Goal: Information Seeking & Learning: Learn about a topic

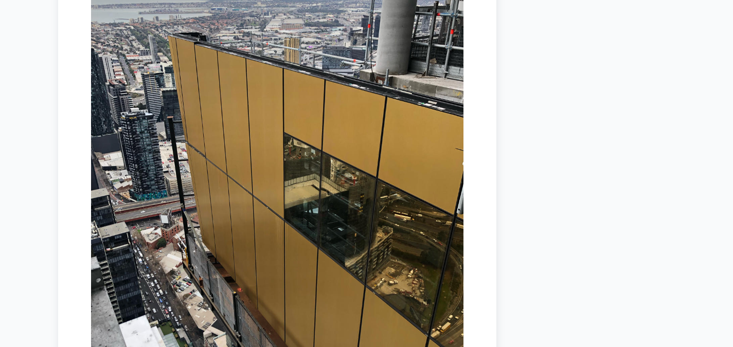
scroll to position [4476, 0]
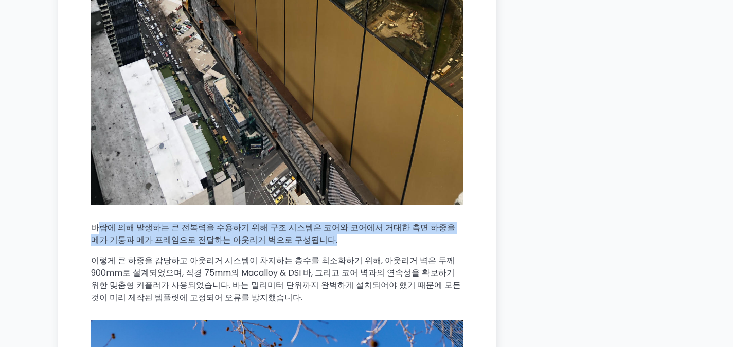
drag, startPoint x: 95, startPoint y: 190, endPoint x: 304, endPoint y: 203, distance: 209.8
click at [304, 222] on p "바람에 의해 발생하는 큰 전복력을 수용하기 위해 구조 시스템은 코어와 코어에서 거대한 측면 하중을 메가 기둥과 메가 프레임으로 전달하는 아웃리…" at bounding box center [277, 234] width 372 height 25
click at [303, 222] on p "바람에 의해 발생하는 큰 전복력을 수용하기 위해 구조 시스템은 코어와 코어에서 거대한 측면 하중을 메가 기둥과 메가 프레임으로 전달하는 아웃리…" at bounding box center [277, 234] width 372 height 25
drag, startPoint x: 304, startPoint y: 206, endPoint x: 82, endPoint y: 192, distance: 222.7
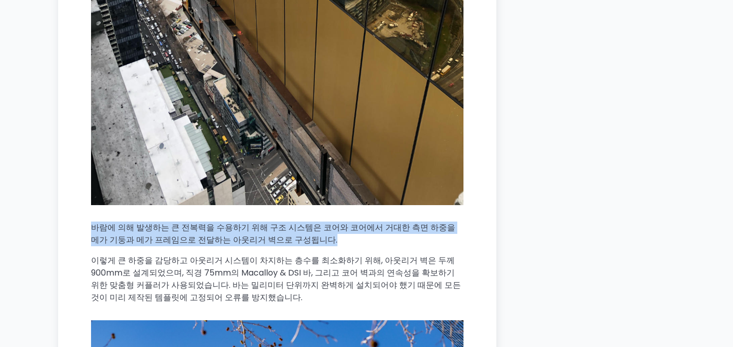
copy font "바람에 의해 발생하는 큰 전복력을 수용하기 위해 구조 시스템은 코어와 코어에서 거대한 측면 하중을 메가 기둥과 메가 프레임으로 전달하는 아웃리…"
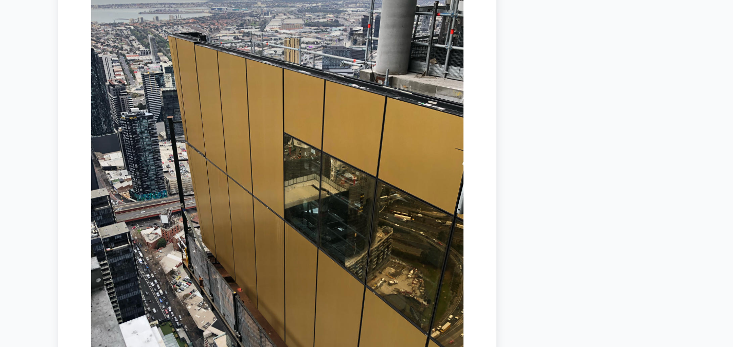
scroll to position [3961, 0]
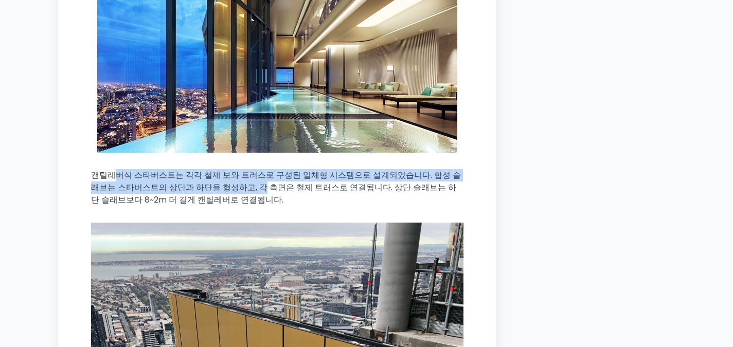
drag, startPoint x: 188, startPoint y: 138, endPoint x: 229, endPoint y: 153, distance: 44.4
click at [229, 169] on font "캔틸레버식 스타버스트는 각각 철제 보와 트러스로 구성된 일체형 시스템으로 설계되었습니다. 합성 슬래브는 스타버스트의 상단과 하단을 형성하고, …" at bounding box center [276, 187] width 370 height 37
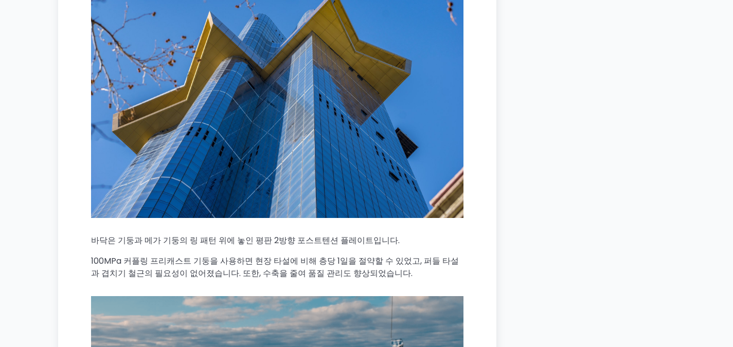
scroll to position [4733, 0]
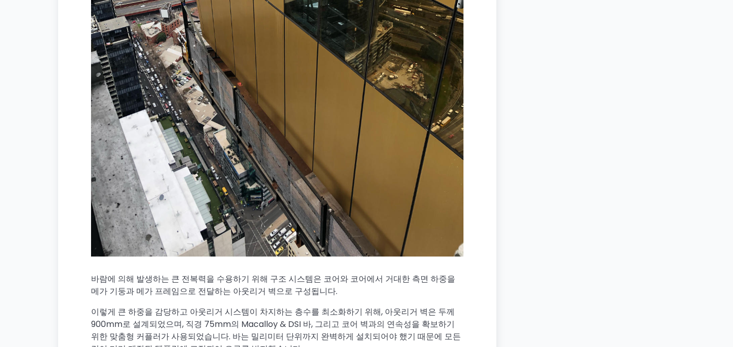
scroll to position [4630, 0]
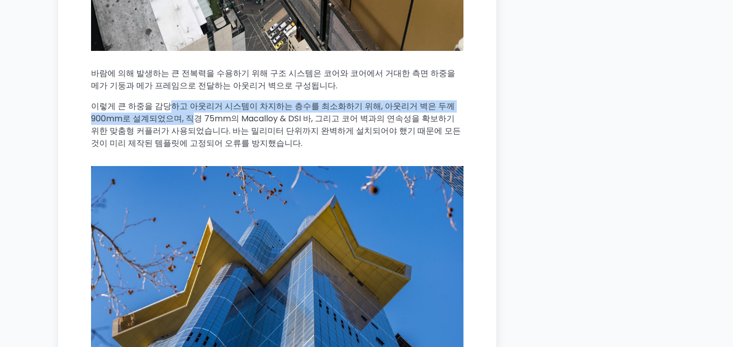
drag, startPoint x: 162, startPoint y: 64, endPoint x: 187, endPoint y: 76, distance: 27.4
click at [187, 100] on font "이렇게 큰 하중을 감당하고 아웃리거 시스템이 차지하는 층수를 최소화하기 위해, 아웃리거 벽은 두께 900mm로 설계되었으며, 직경 75mm의 …" at bounding box center [276, 124] width 370 height 49
click at [186, 100] on font "이렇게 큰 하중을 감당하고 아웃리거 시스템이 차지하는 층수를 최소화하기 위해, 아웃리거 벽은 두께 900mm로 설계되었으며, 직경 75mm의 …" at bounding box center [276, 124] width 370 height 49
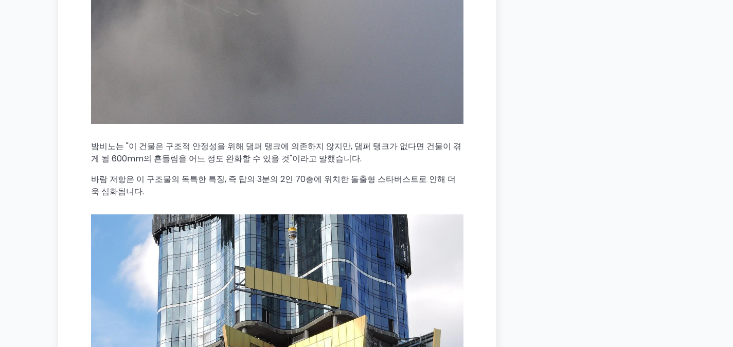
scroll to position [3293, 0]
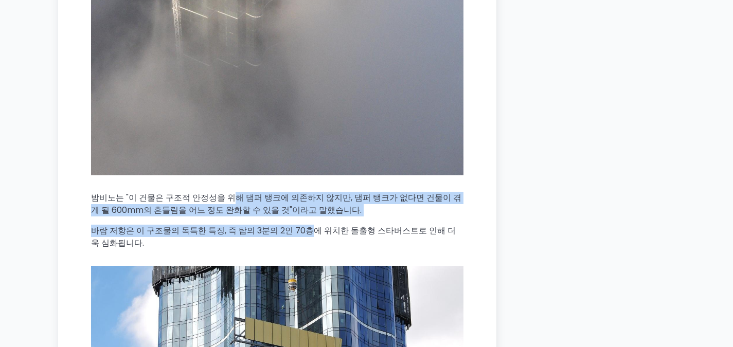
drag, startPoint x: 229, startPoint y: 167, endPoint x: 298, endPoint y: 195, distance: 74.0
click at [298, 225] on font "바람 저항은 이 구조물의 독특한 특징, 즉 탑의 3분의 2인 70층에 위치한 돌출형 스타버스트로 인해 더욱 심화됩니다." at bounding box center [273, 237] width 365 height 24
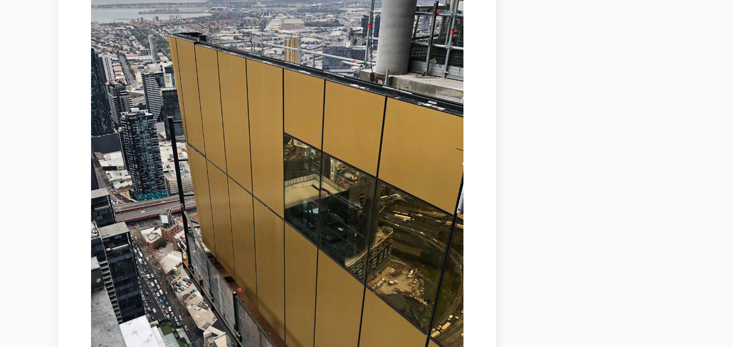
scroll to position [4013, 0]
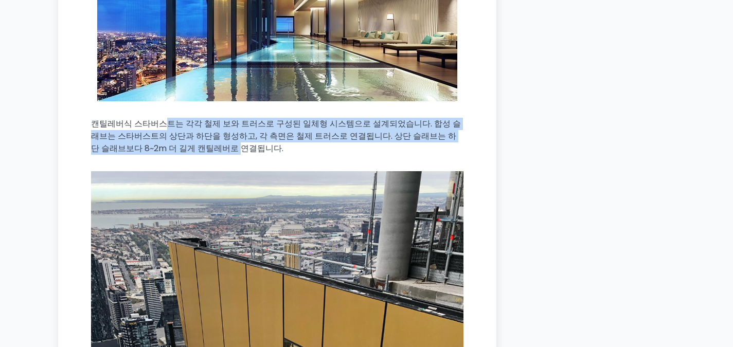
drag, startPoint x: 159, startPoint y: 81, endPoint x: 186, endPoint y: 108, distance: 38.2
click at [186, 118] on font "캔틸레버식 스타버스트는 각각 철제 보와 트러스로 구성된 일체형 시스템으로 설계되었습니다. 합성 슬래브는 스타버스트의 상단과 하단을 형성하고, …" at bounding box center [276, 136] width 370 height 37
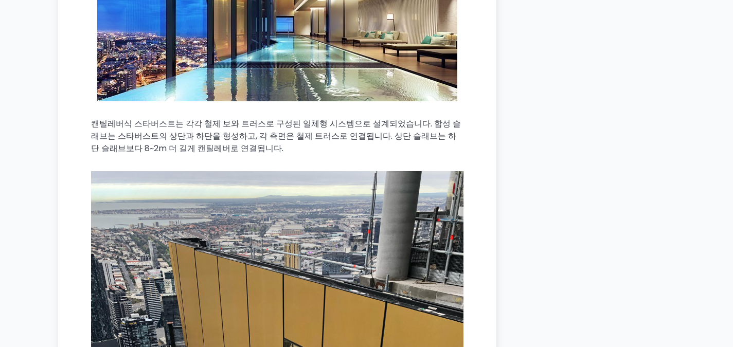
scroll to position [3910, 0]
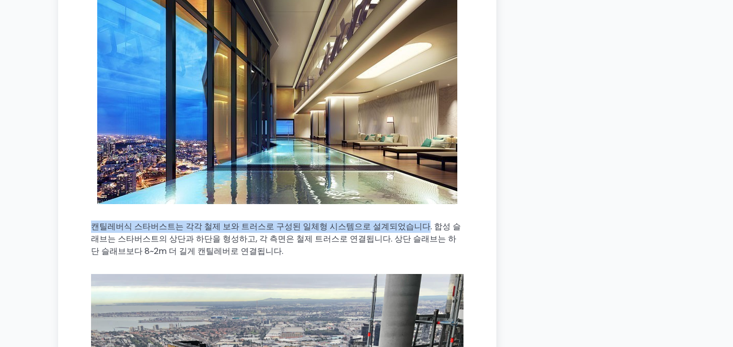
drag, startPoint x: 92, startPoint y: 192, endPoint x: 406, endPoint y: 186, distance: 314.4
click at [406, 221] on font "캔틸레버식 스타버스트는 각각 철제 보와 트러스로 구성된 일체형 시스템으로 설계되었습니다. 합성 슬래브는 스타버스트의 상단과 하단을 형성하고, …" at bounding box center [276, 239] width 370 height 37
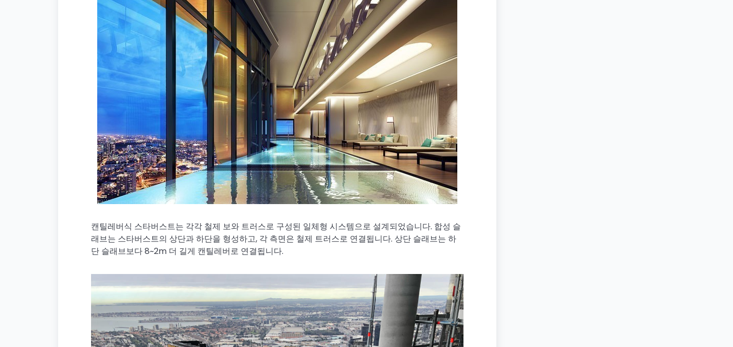
click at [408, 221] on font "캔틸레버식 스타버스트는 각각 철제 보와 트러스로 구성된 일체형 시스템으로 설계되었습니다. 합성 슬래브는 스타버스트의 상단과 하단을 형성하고, …" at bounding box center [276, 239] width 370 height 37
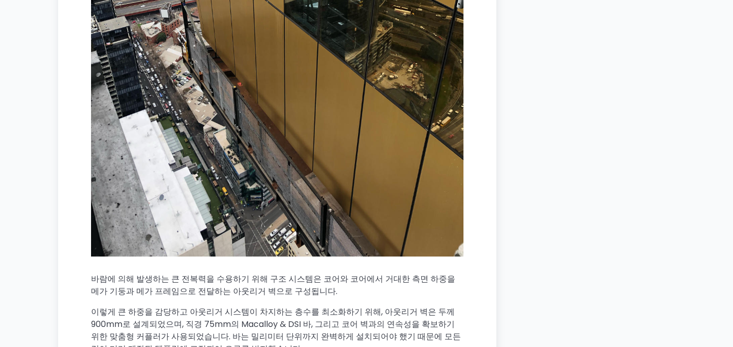
scroll to position [4476, 0]
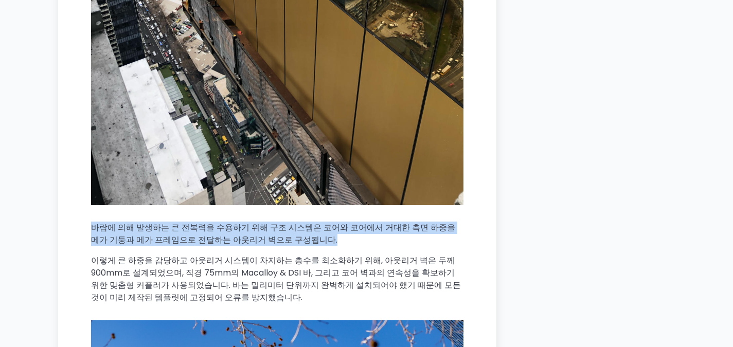
drag, startPoint x: 88, startPoint y: 188, endPoint x: 295, endPoint y: 205, distance: 207.5
copy font "바람에 의해 발생하는 큰 전복력을 수용하기 위해 구조 시스템은 코어와 코어에서 거대한 측면 하중을 메가 기둥과 메가 프레임으로 전달하는 아웃리…"
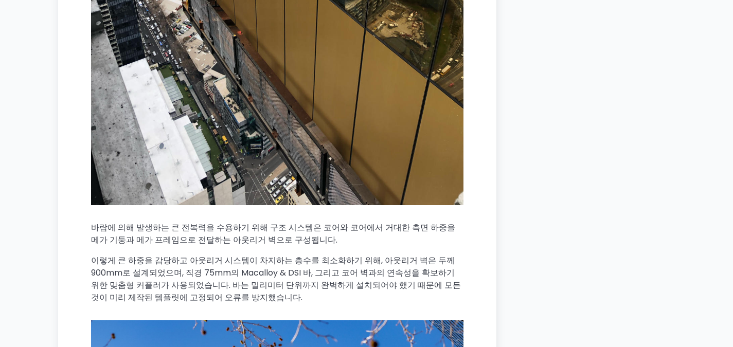
click at [412, 255] on font "이렇게 큰 하중을 감당하고 아웃리거 시스템이 차지하는 층수를 최소화하기 위해, 아웃리거 벽은 두께 900mm로 설계되었으며, 직경 75mm의 …" at bounding box center [276, 279] width 370 height 49
drag, startPoint x: 346, startPoint y: 237, endPoint x: 325, endPoint y: 241, distance: 22.0
click at [325, 255] on font "이렇게 큰 하중을 감당하고 아웃리거 시스템이 차지하는 층수를 최소화하기 위해, 아웃리거 벽은 두께 900mm로 설계되었으며, 직경 75mm의 …" at bounding box center [276, 279] width 370 height 49
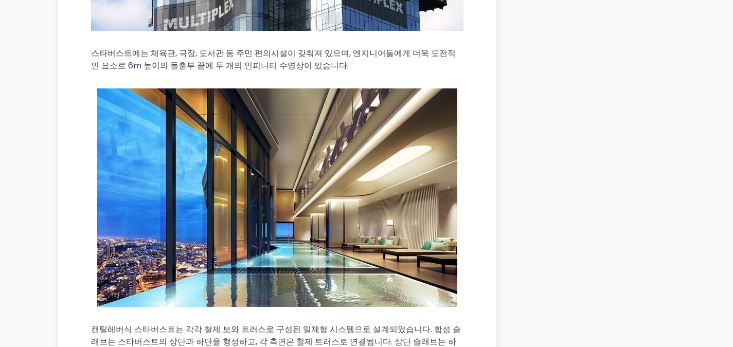
scroll to position [3910, 0]
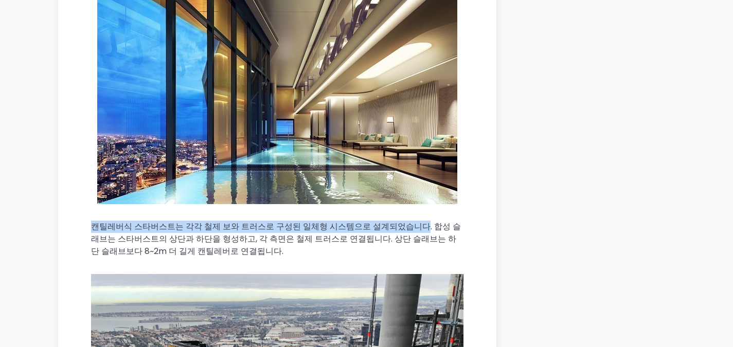
drag, startPoint x: 93, startPoint y: 191, endPoint x: 402, endPoint y: 190, distance: 309.2
click at [402, 221] on font "캔틸레버식 스타버스트는 각각 철제 보와 트러스로 구성된 일체형 시스템으로 설계되었습니다. 합성 슬래브는 스타버스트의 상단과 하단을 형성하고, …" at bounding box center [276, 239] width 370 height 37
click at [405, 221] on font "캔틸레버식 스타버스트는 각각 철제 보와 트러스로 구성된 일체형 시스템으로 설계되었습니다. 합성 슬래브는 스타버스트의 상단과 하단을 형성하고, …" at bounding box center [276, 239] width 370 height 37
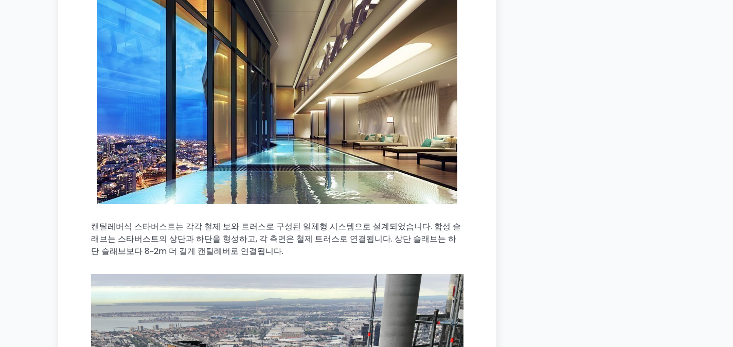
click at [405, 221] on font "캔틸레버식 스타버스트는 각각 철제 보와 트러스로 구성된 일체형 시스템으로 설계되었습니다. 합성 슬래브는 스타버스트의 상단과 하단을 형성하고, …" at bounding box center [276, 239] width 370 height 37
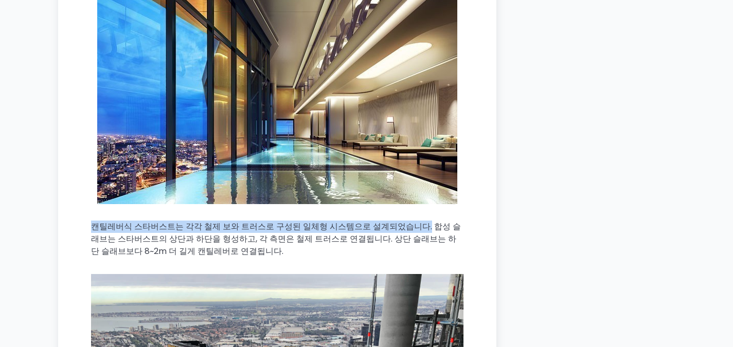
drag, startPoint x: 406, startPoint y: 190, endPoint x: 77, endPoint y: 190, distance: 329.3
click at [76, 190] on main "집 / 조항 / 현재의 "큰 전복력": 호주 108호가 어떻게 서 있을 수 있을까 날짜 범위 [DATE] 딘 올리버 상표 고층 건물 주거용 구…" at bounding box center [277, 28] width 438 height 7287
copy font "캔틸레버식 스타버스트는 각각 철제 보와 트러스로 구성된 일체형 시스템으로 설계되었습니다."
